Goal: Information Seeking & Learning: Learn about a topic

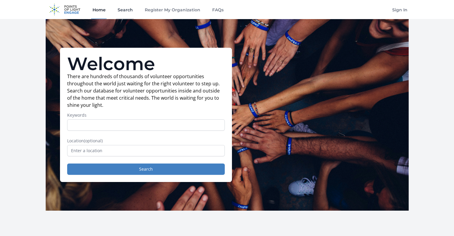
click at [121, 7] on link "Search" at bounding box center [125, 9] width 18 height 19
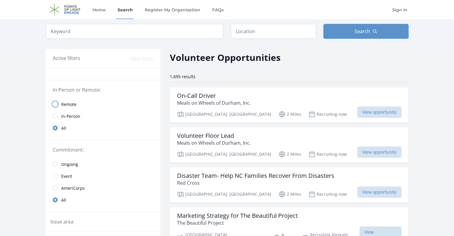
click at [54, 105] on input "radio" at bounding box center [55, 104] width 5 height 5
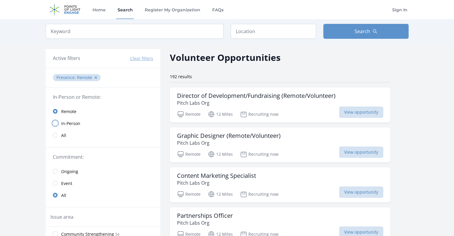
click at [54, 124] on input "radio" at bounding box center [55, 123] width 5 height 5
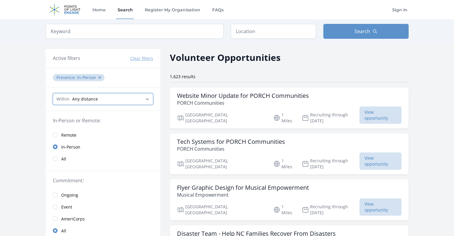
click at [148, 98] on select "Any distance , 5 Miles , 20 Miles , 50 Miles , 100 Miles" at bounding box center [103, 98] width 100 height 11
select select "32186"
click at [53, 93] on select "Any distance , 5 Miles , 20 Miles , 50 Miles , 100 Miles" at bounding box center [103, 98] width 100 height 11
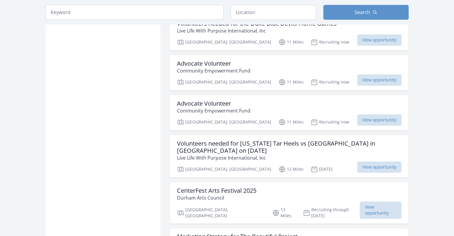
scroll to position [640, 0]
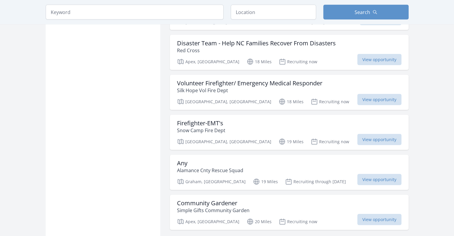
scroll to position [1299, 0]
